Goal: Task Accomplishment & Management: Complete application form

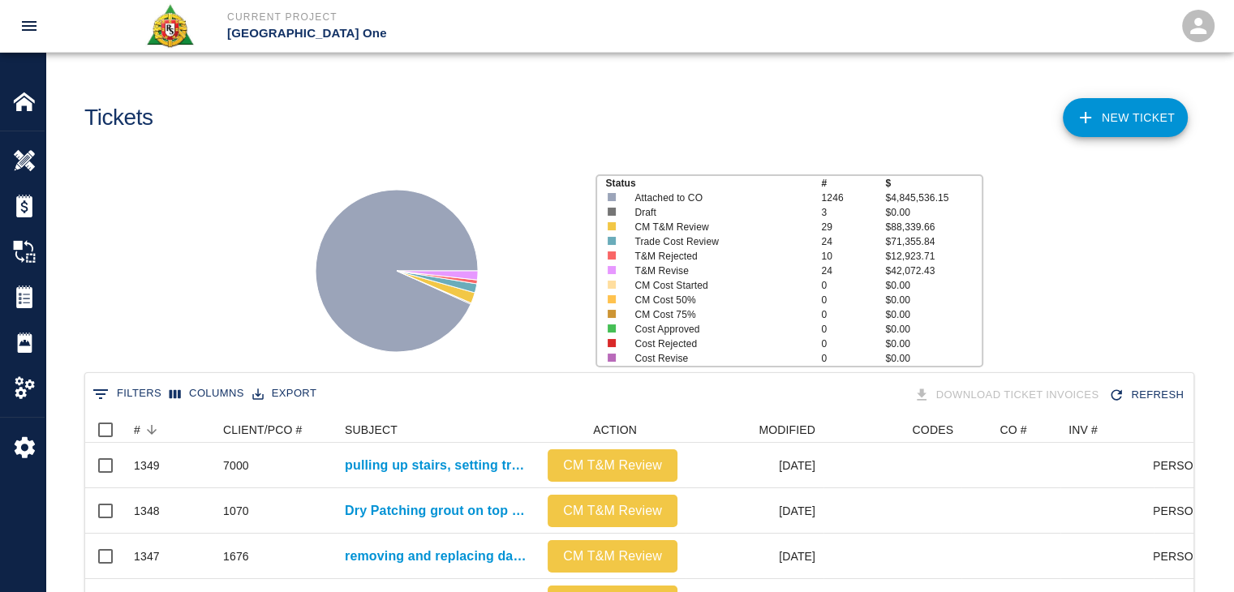
scroll to position [934, 1096]
click at [1105, 140] on div "NEW TICKET" at bounding box center [913, 112] width 561 height 66
click at [1077, 107] on link "NEW TICKET" at bounding box center [1125, 117] width 125 height 39
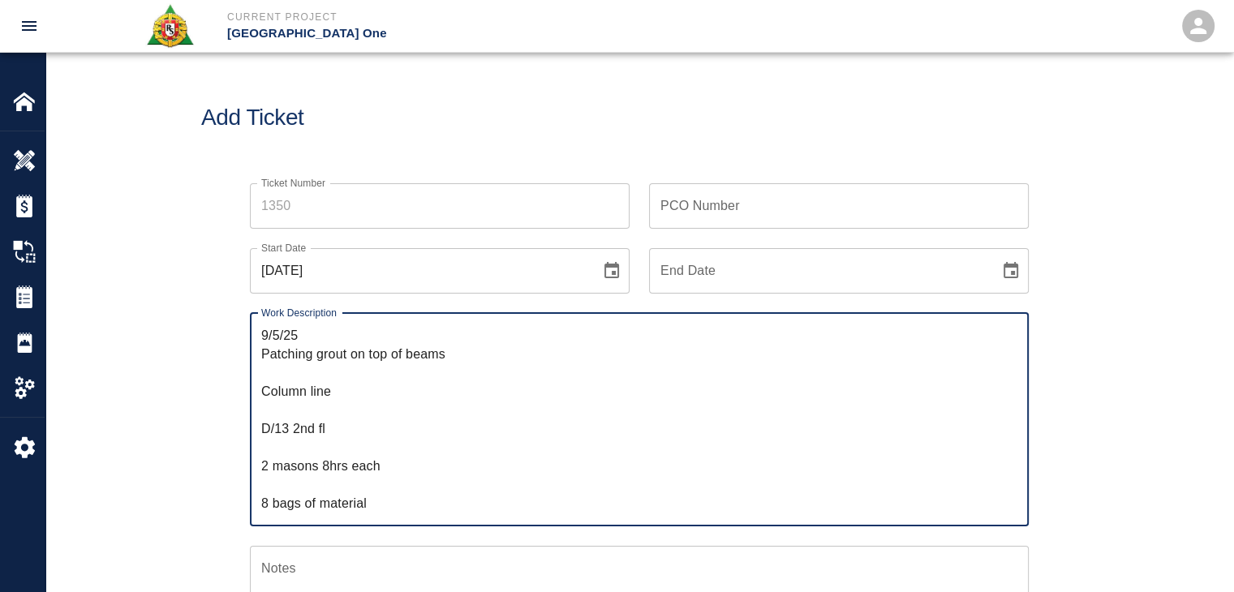
scroll to position [184, 0]
type textarea "﻿﻿[DATE] Patching grout on top of beams [GEOGRAPHIC_DATA] line D/13 2nd fl 2 ma…"
click at [605, 270] on icon "Choose date, selected date is Sep 22, 2025" at bounding box center [611, 270] width 15 height 16
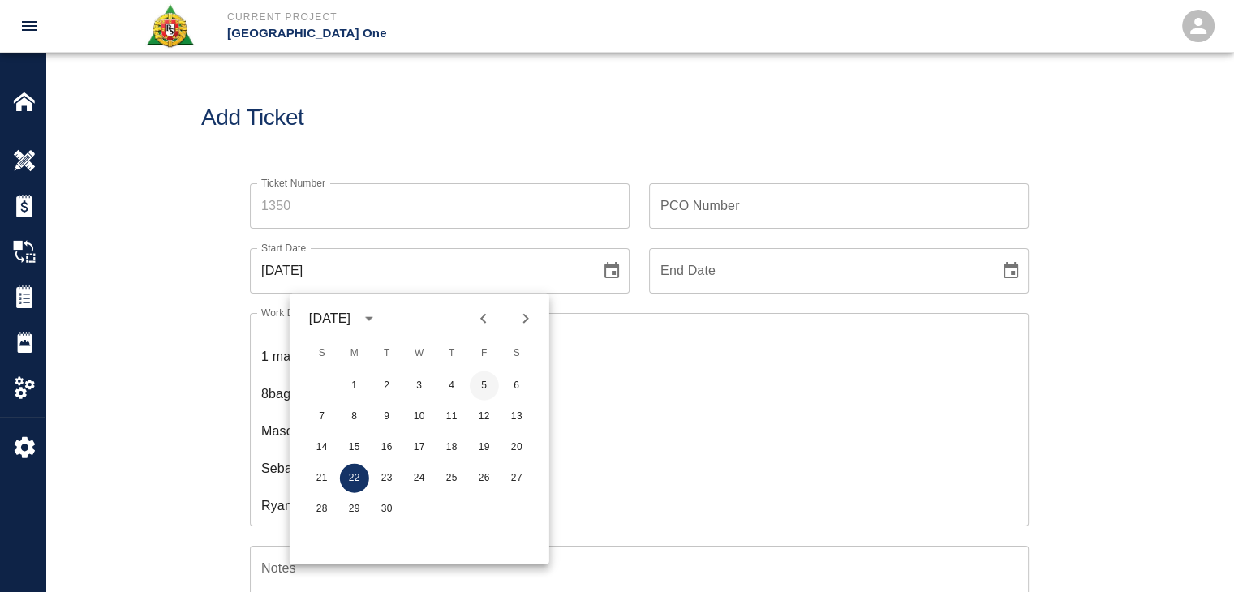
click at [477, 381] on button "5" at bounding box center [484, 386] width 29 height 29
type input "[DATE]"
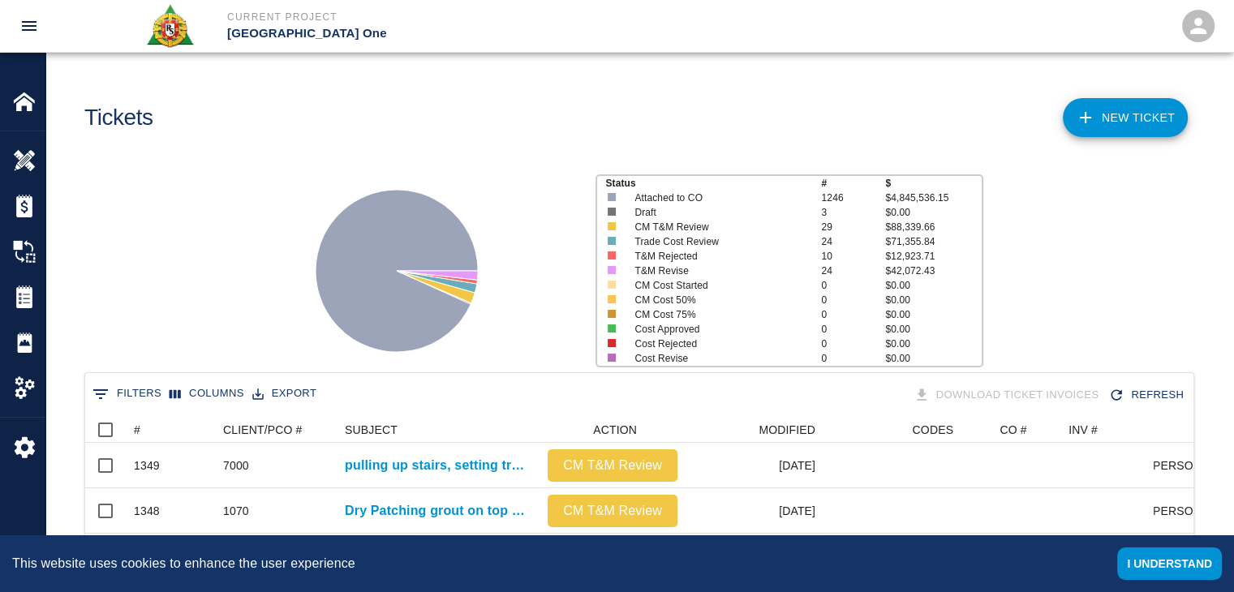
scroll to position [934, 1096]
click at [1149, 128] on link "NEW TICKET" at bounding box center [1125, 117] width 125 height 39
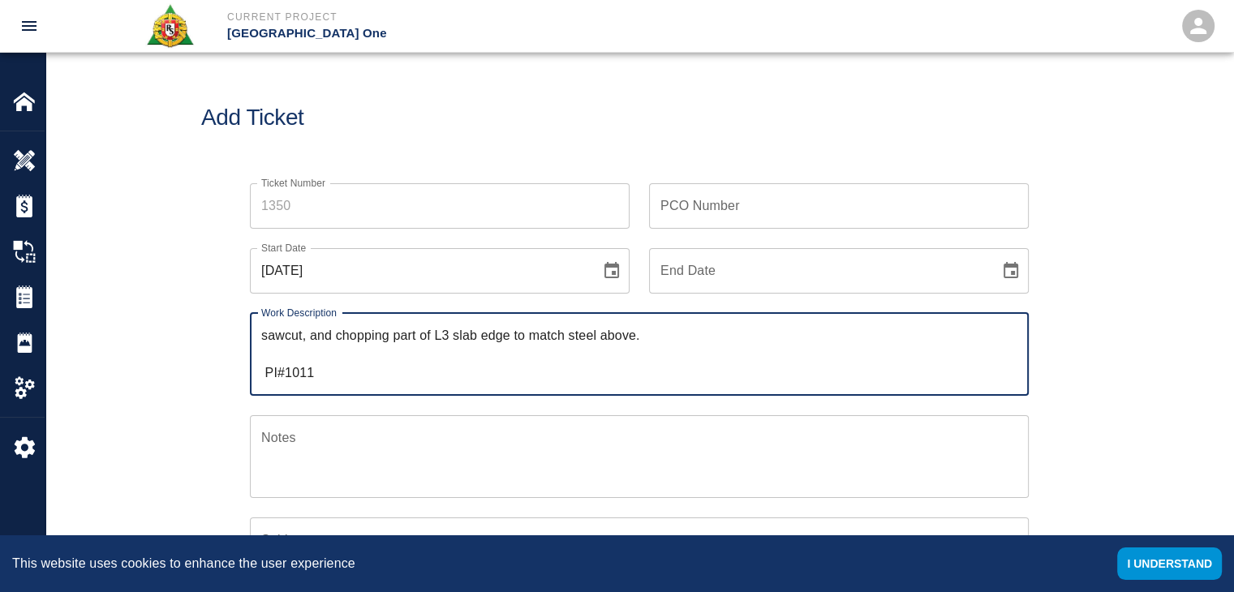
scroll to position [165, 0]
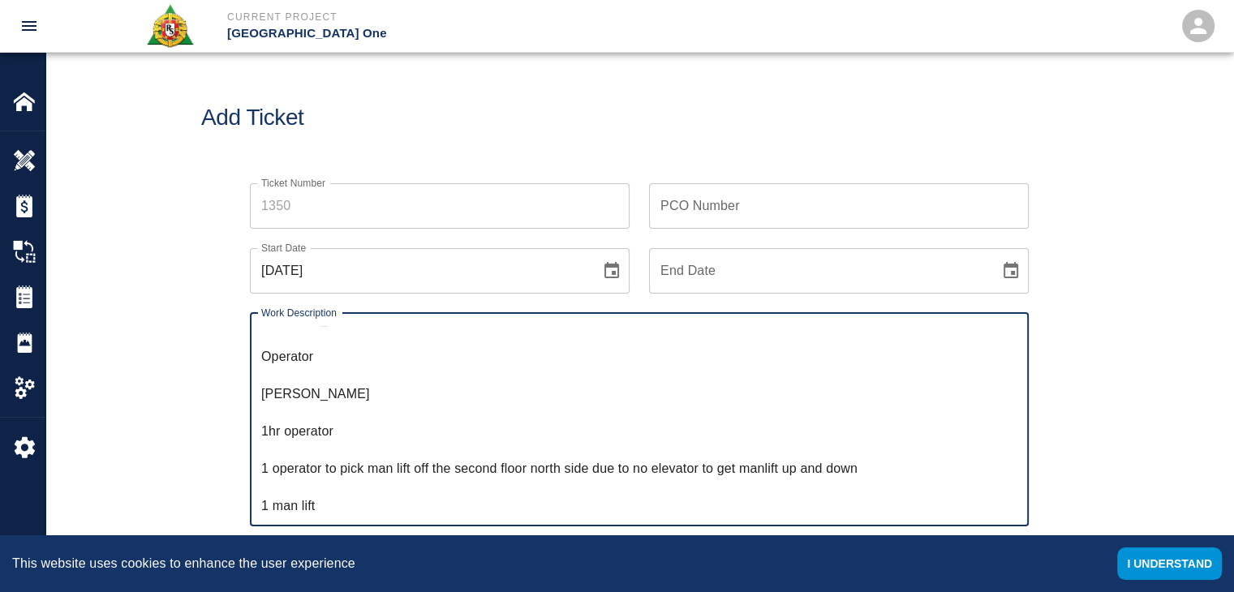
type textarea "sawcut, and chopping part of L3 slab edge to match steel above. PI#1011 2 labor…"
click at [178, 385] on div "Ticket Number Ticket Number PCO Number PCO Number Start Date 09/22/2025 Start D…" at bounding box center [639, 573] width 1188 height 818
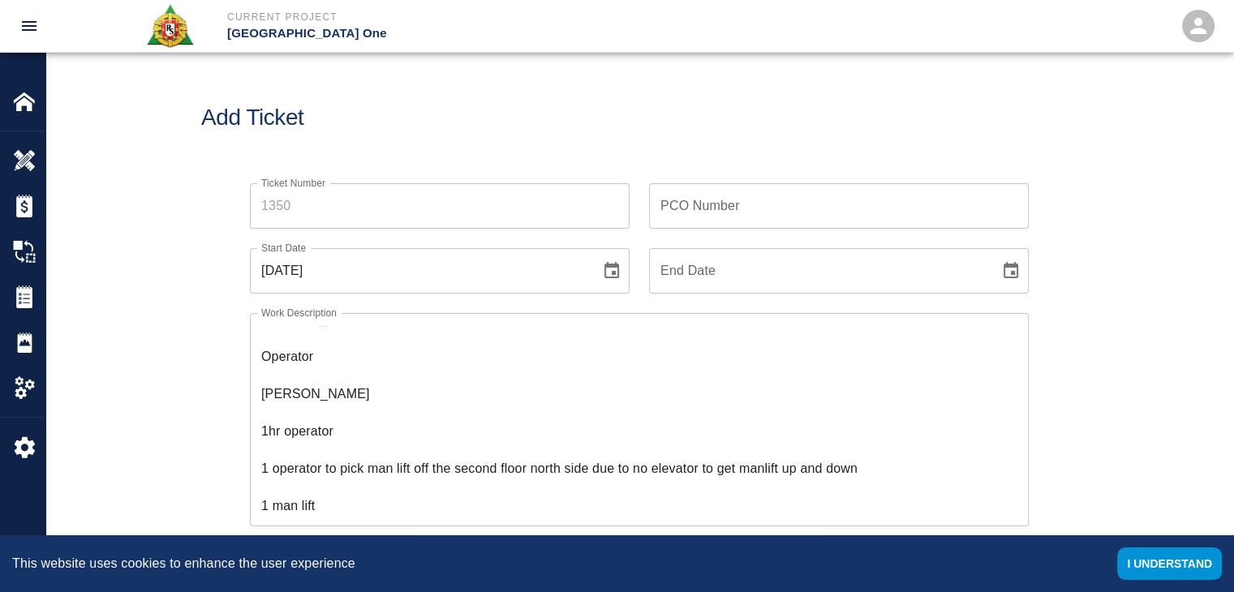
scroll to position [0, 0]
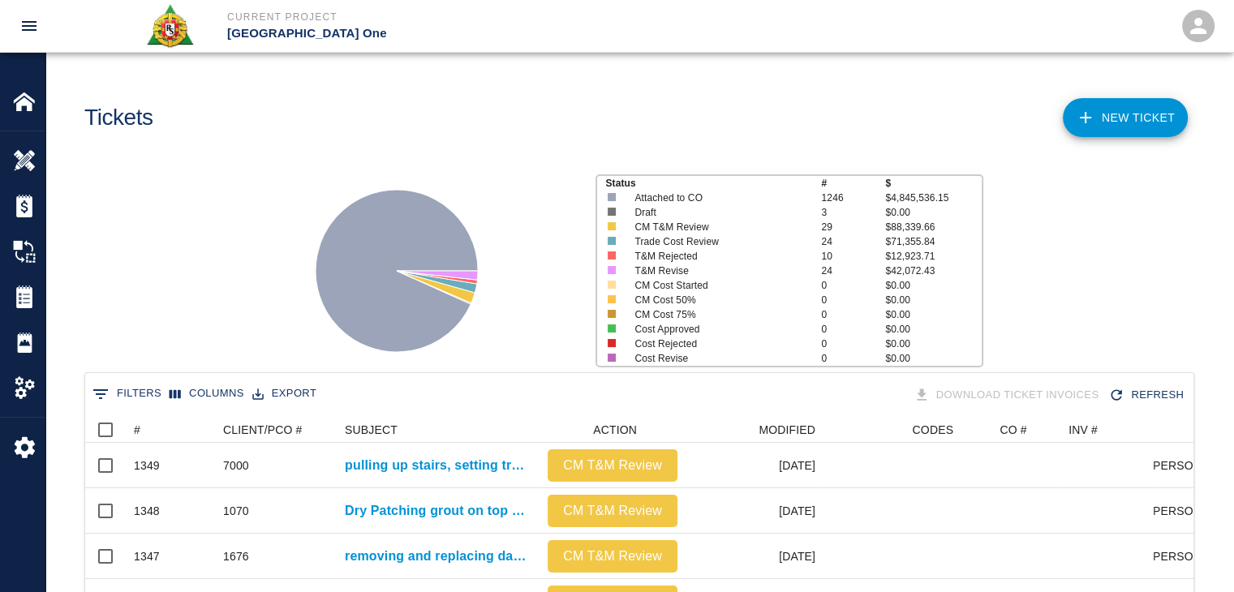
scroll to position [934, 1096]
click at [1073, 111] on link "NEW TICKET" at bounding box center [1125, 117] width 125 height 39
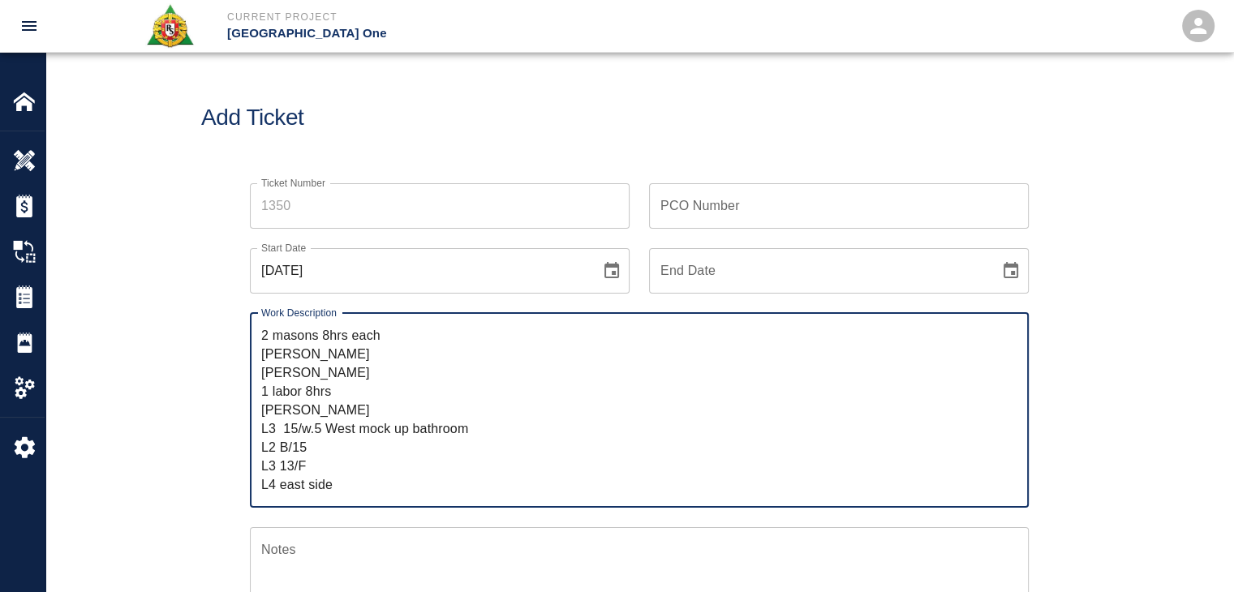
type textarea "2 masons 8hrs each [PERSON_NAME] [PERSON_NAME] 1 labor 8hrs [PERSON_NAME] L3 15…"
click at [593, 277] on div "[DATE] Start Date" at bounding box center [440, 270] width 380 height 45
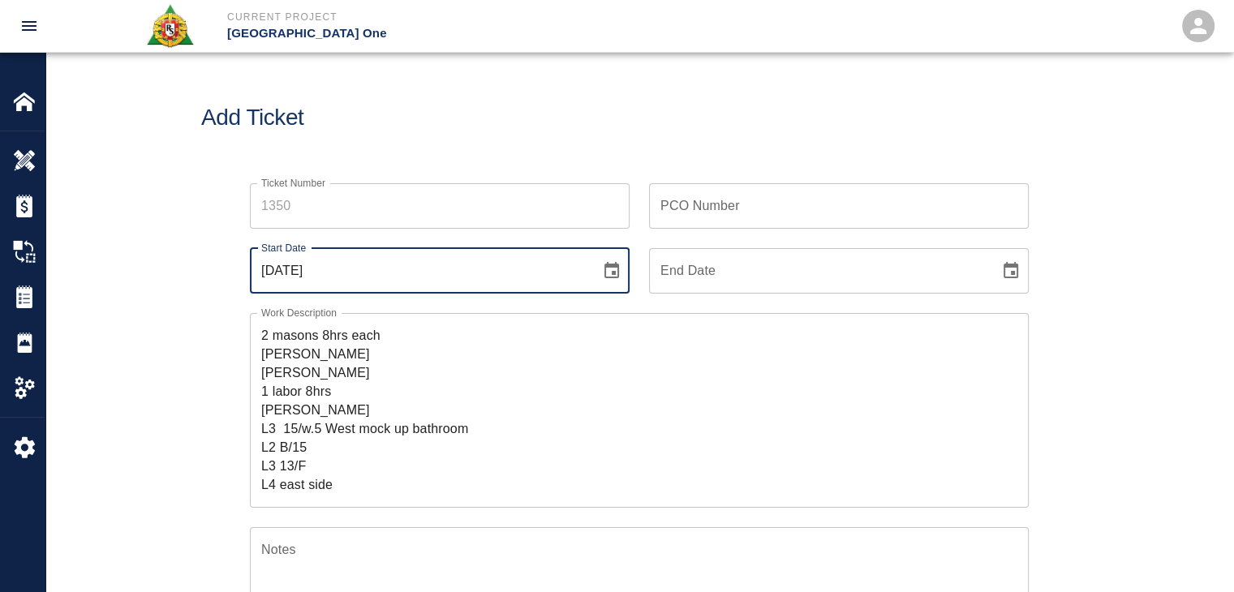
click at [612, 276] on icon "Choose date, selected date is Sep 22, 2025" at bounding box center [611, 270] width 19 height 19
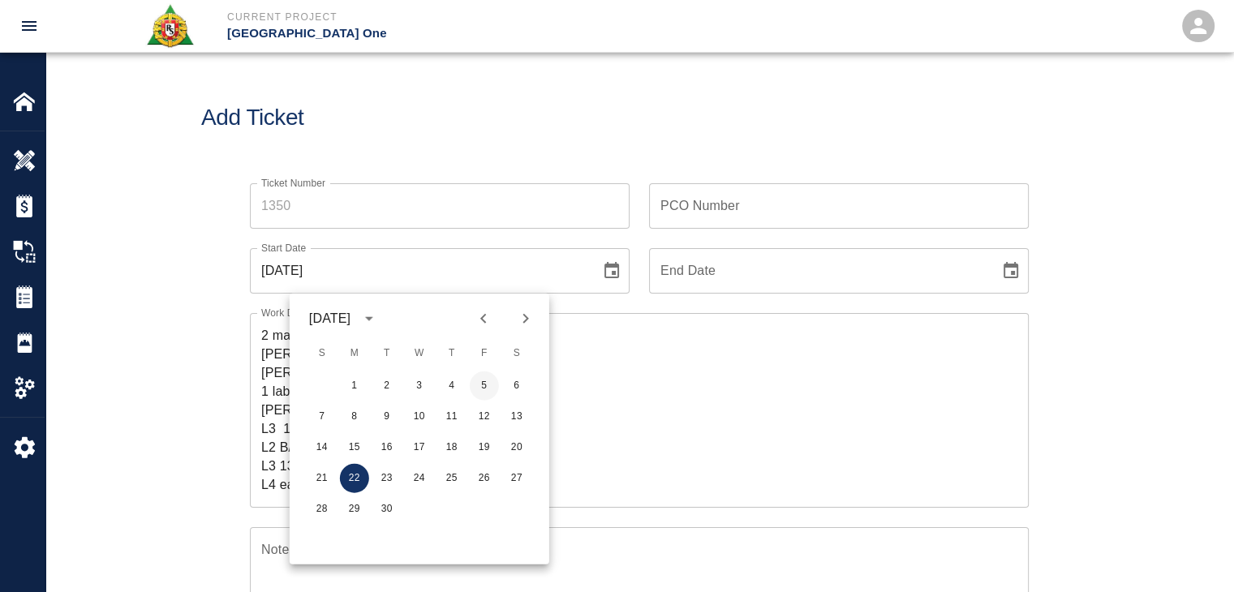
click at [480, 390] on button "5" at bounding box center [484, 386] width 29 height 29
type input "[DATE]"
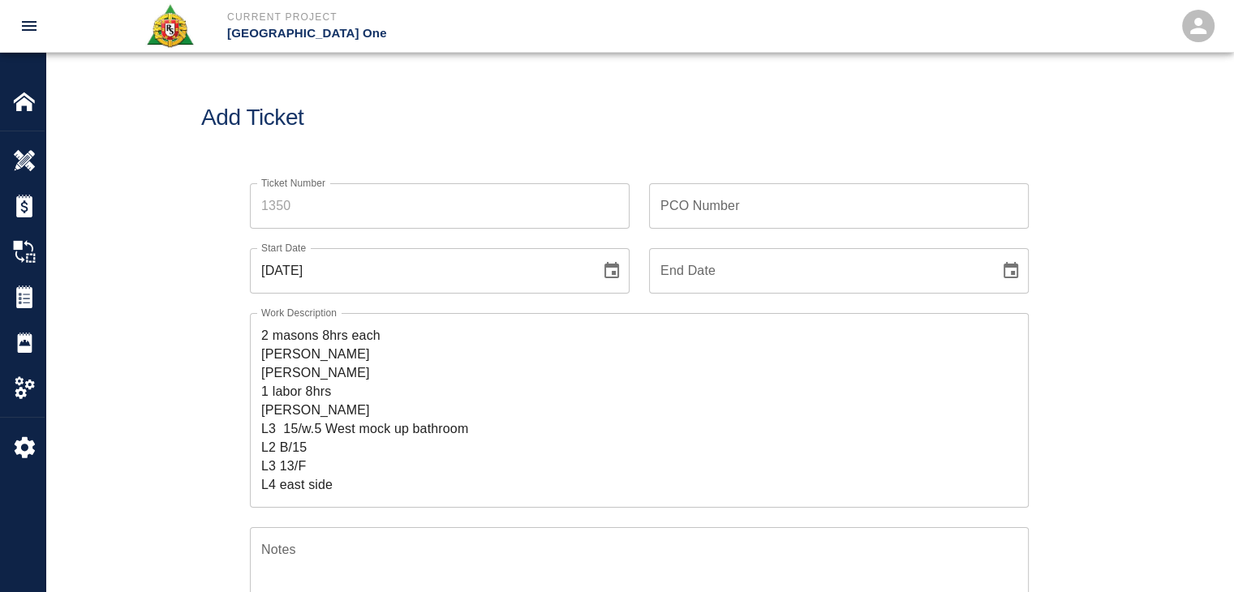
click at [508, 150] on div "Add Ticket" at bounding box center [639, 118] width 1188 height 131
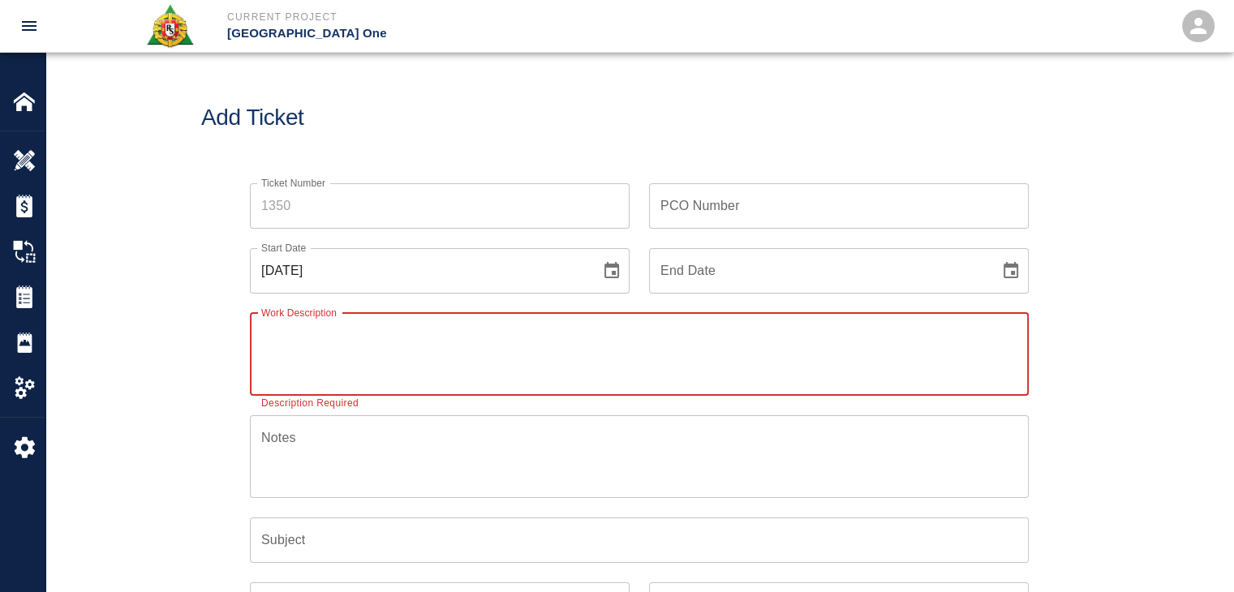
paste textarea "﻿9/5/25 2 masons 8hrs each Sandro Giambrone Micheal Treffisen 1 labor 8hrs Timm…"
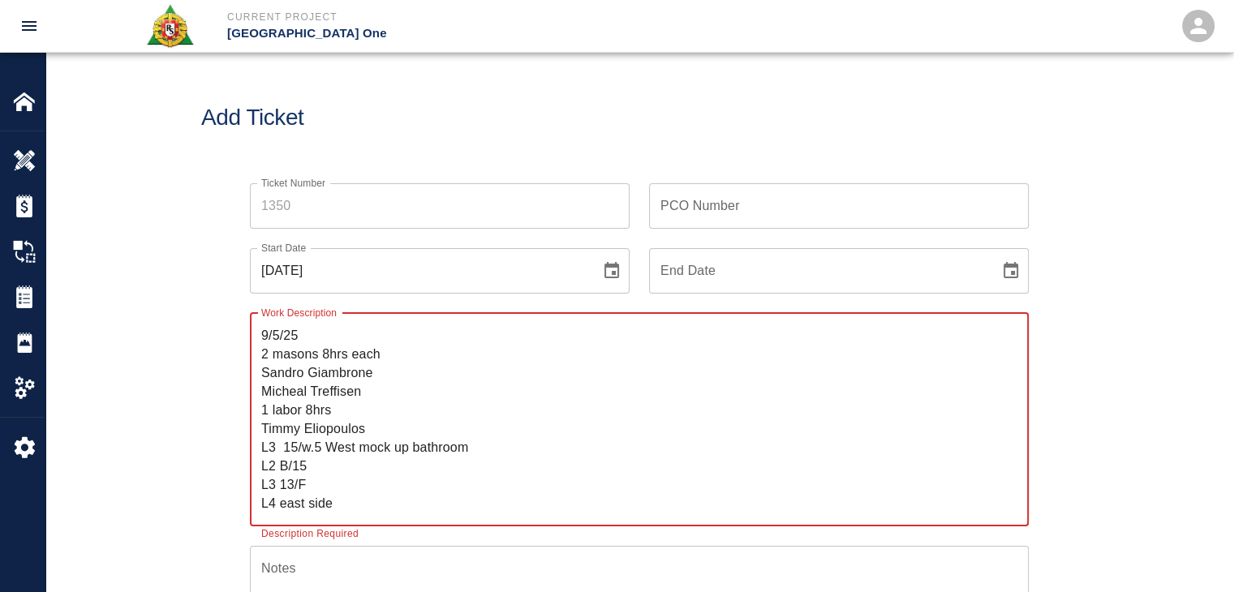
type textarea "﻿9/5/25 2 masons 8hrs each Sandro Giambrone Micheal Treffisen 1 labor 8hrs Timm…"
click at [193, 410] on div "Ticket Number Ticket Number PCO Number PCO Number Start Date 09/22/2025 Start D…" at bounding box center [639, 573] width 1188 height 818
